Goal: Task Accomplishment & Management: Use online tool/utility

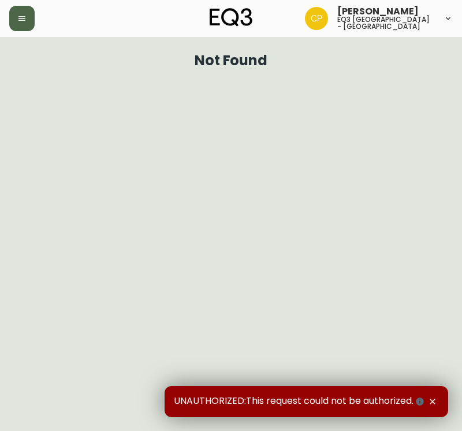
click at [23, 21] on icon "button" at bounding box center [21, 18] width 7 height 5
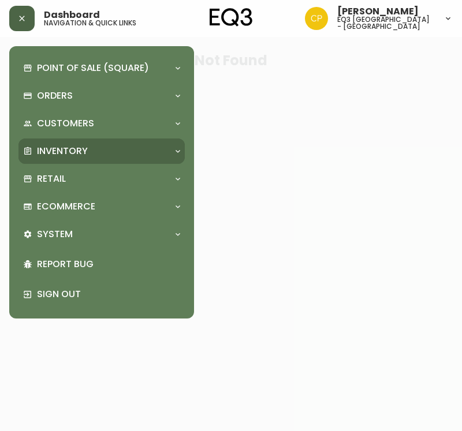
click at [52, 153] on p "Inventory" at bounding box center [62, 151] width 51 height 13
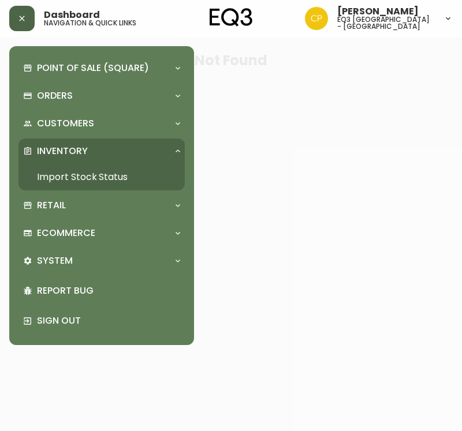
click at [59, 181] on link "Import Stock Status" at bounding box center [101, 177] width 166 height 27
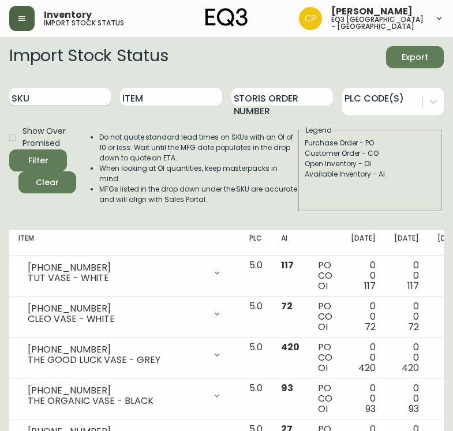
click at [91, 102] on input "SKU" at bounding box center [60, 97] width 102 height 18
click at [91, 103] on input "SKU" at bounding box center [60, 97] width 102 height 18
paste input "[PHONE_NUMBER]"
click at [9, 150] on button "Filter" at bounding box center [38, 161] width 58 height 22
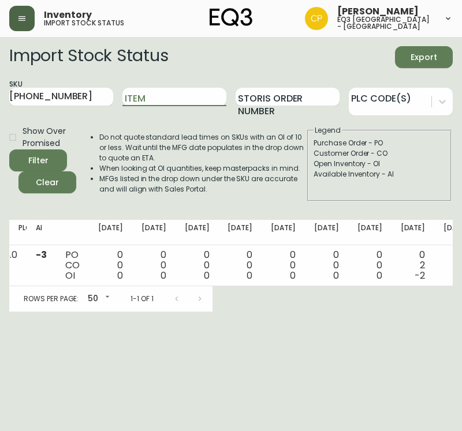
scroll to position [0, 256]
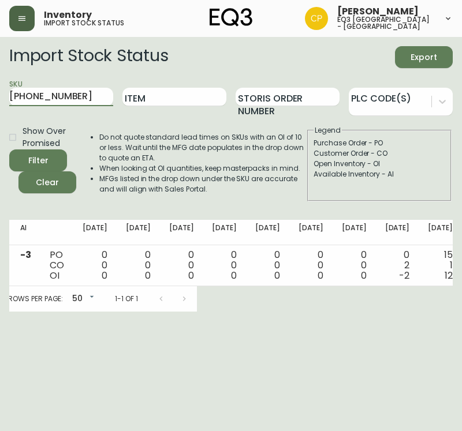
drag, startPoint x: 80, startPoint y: 100, endPoint x: 0, endPoint y: 96, distance: 79.8
click at [0, 96] on main "Import Stock Status Export SKU [PHONE_NUMBER] Item Storis Order Number PLC Code…" at bounding box center [231, 174] width 462 height 275
paste input "03"
type input "[PHONE_NUMBER]"
click at [9, 150] on button "Filter" at bounding box center [38, 161] width 58 height 22
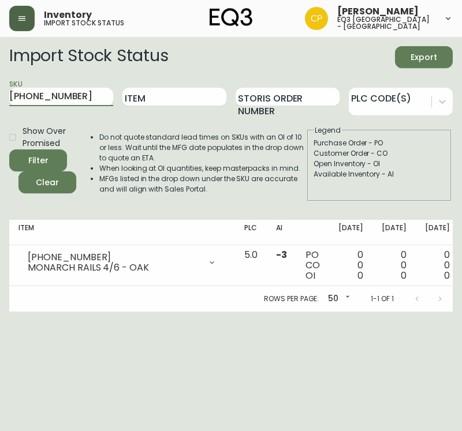
click at [245, 312] on html "Inventory import stock status [PERSON_NAME] eq3 [GEOGRAPHIC_DATA] - st laurent …" at bounding box center [231, 156] width 462 height 312
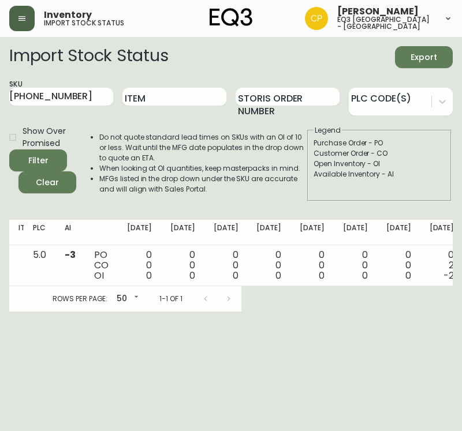
scroll to position [0, 216]
